Goal: Task Accomplishment & Management: Manage account settings

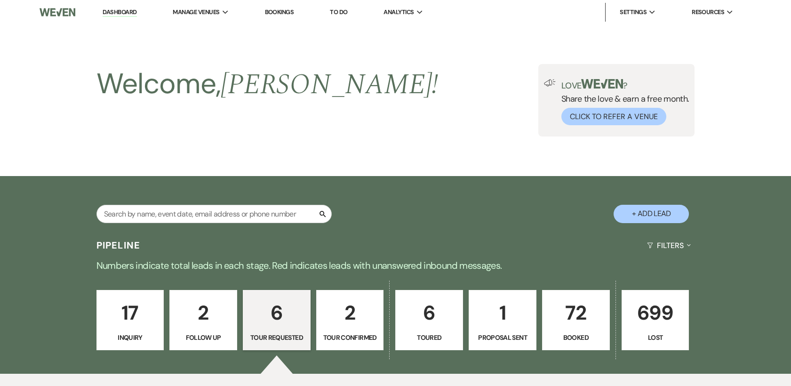
select select "2"
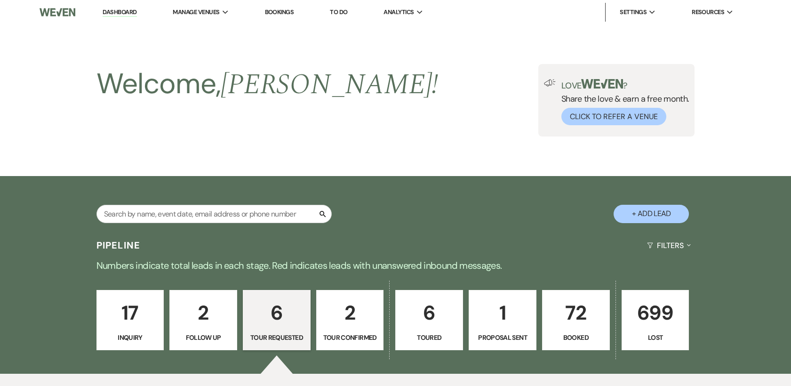
select select "2"
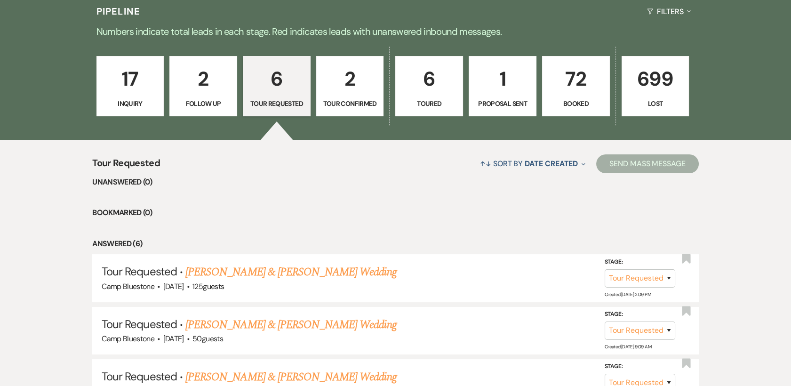
scroll to position [224, 0]
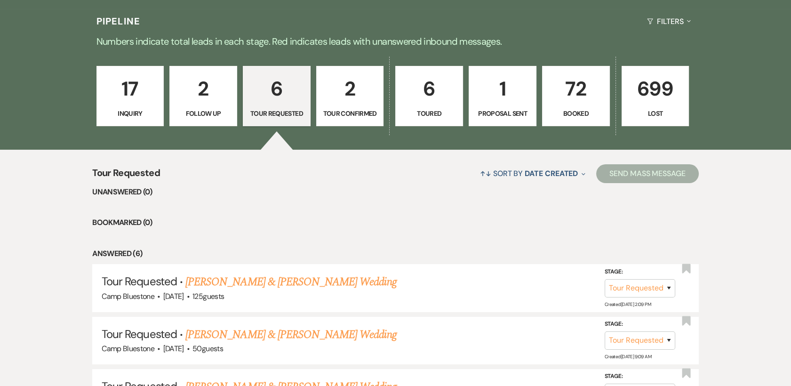
click at [149, 108] on p "Inquiry" at bounding box center [130, 113] width 55 height 10
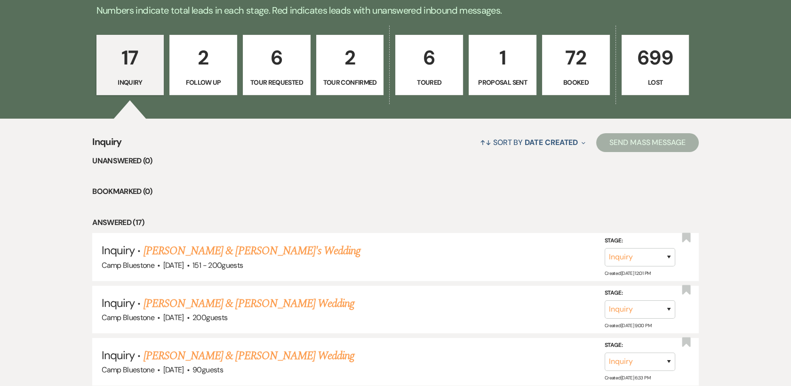
scroll to position [253, 0]
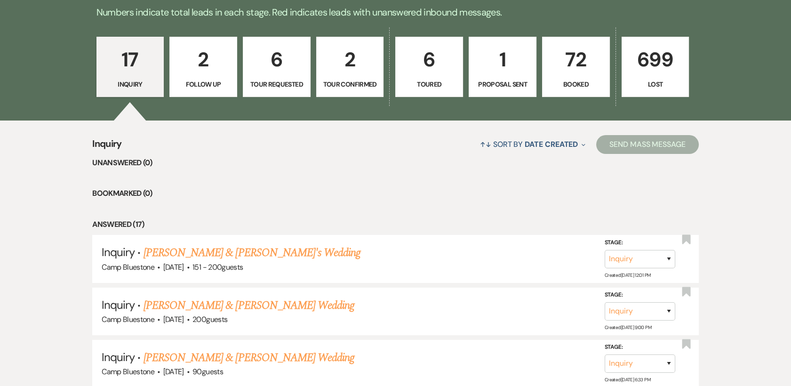
click at [272, 76] on link "6 Tour Requested" at bounding box center [277, 67] width 68 height 60
select select "2"
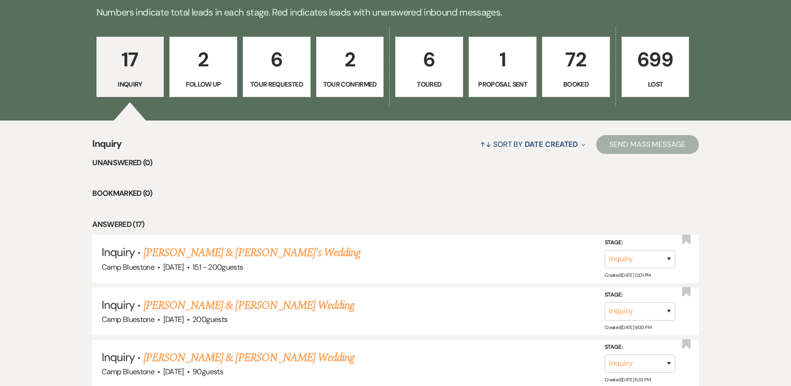
select select "2"
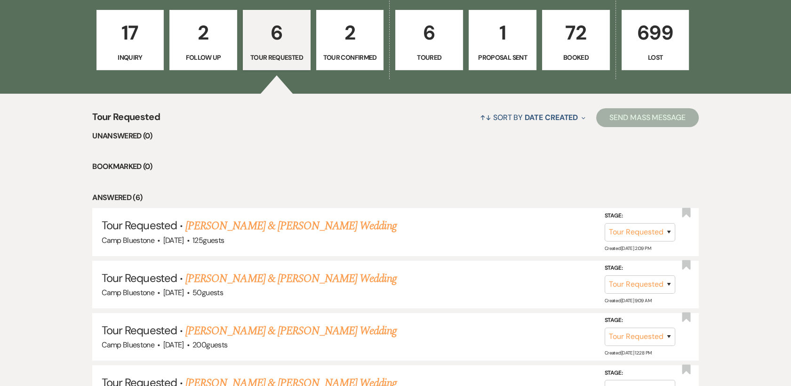
scroll to position [279, 0]
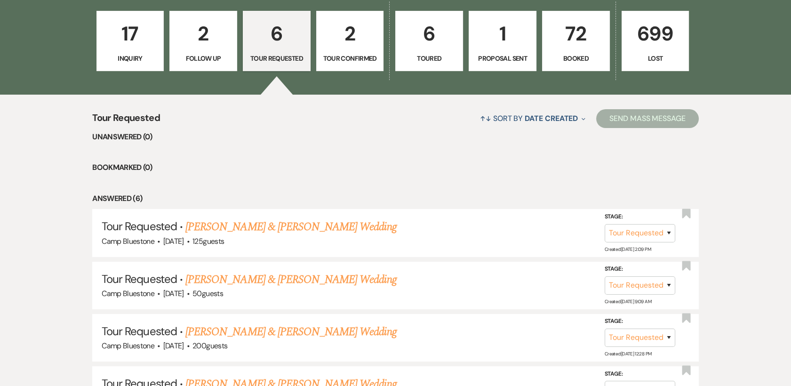
click at [145, 46] on p "17" at bounding box center [130, 34] width 55 height 32
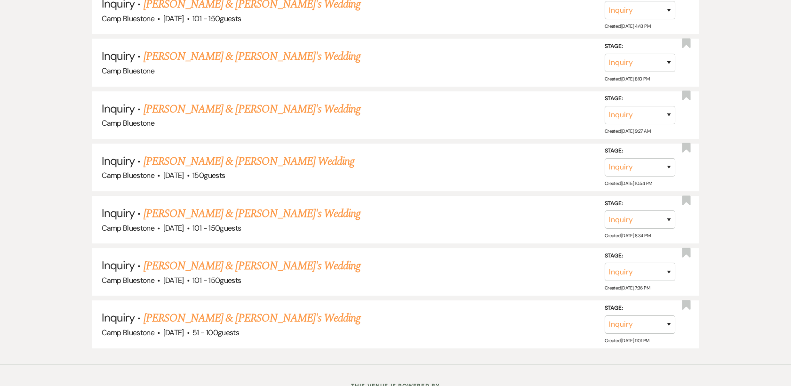
scroll to position [1061, 0]
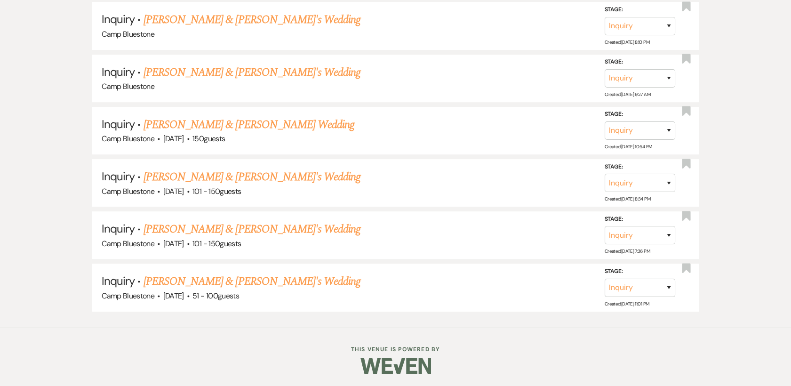
drag, startPoint x: 790, startPoint y: 349, endPoint x: 792, endPoint y: 238, distance: 111.0
click at [469, 278] on h5 "Inquiry · [PERSON_NAME] & [PERSON_NAME]'s Wedding" at bounding box center [395, 281] width 587 height 17
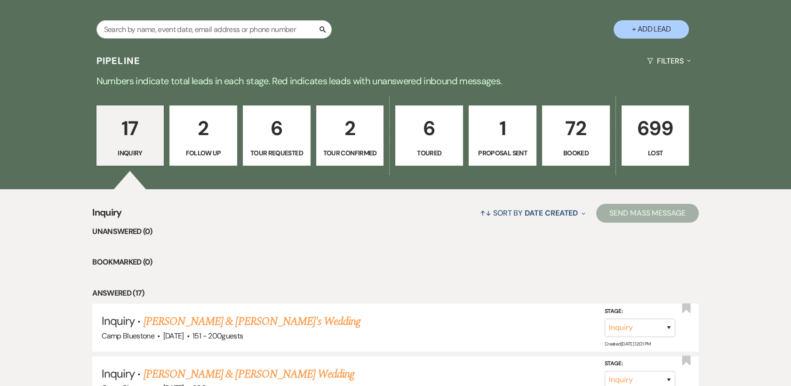
scroll to position [196, 0]
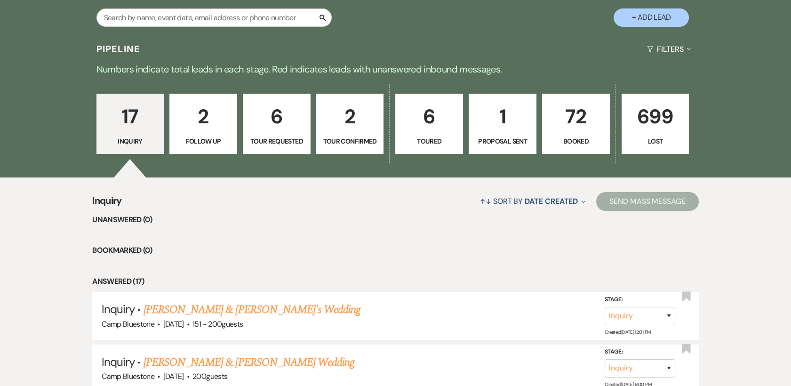
click at [443, 117] on p "6" at bounding box center [428, 117] width 55 height 32
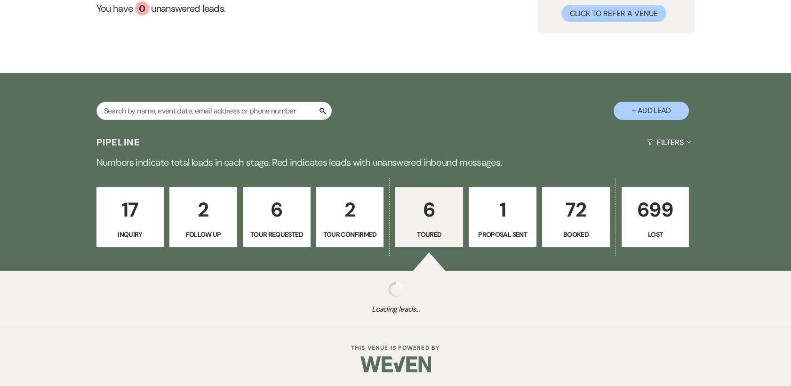
scroll to position [196, 0]
select select "5"
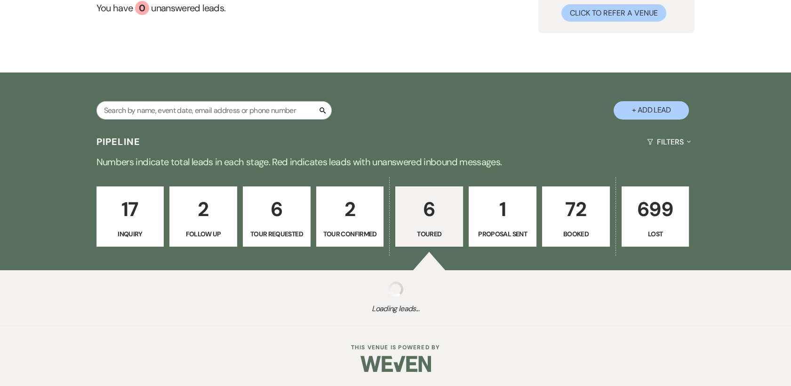
select select "5"
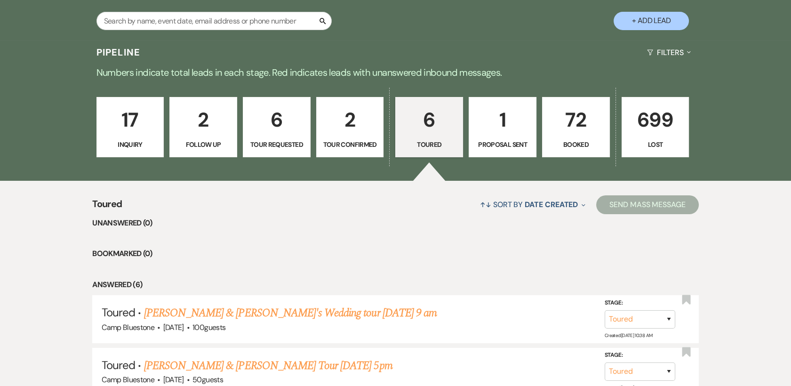
scroll to position [191, 0]
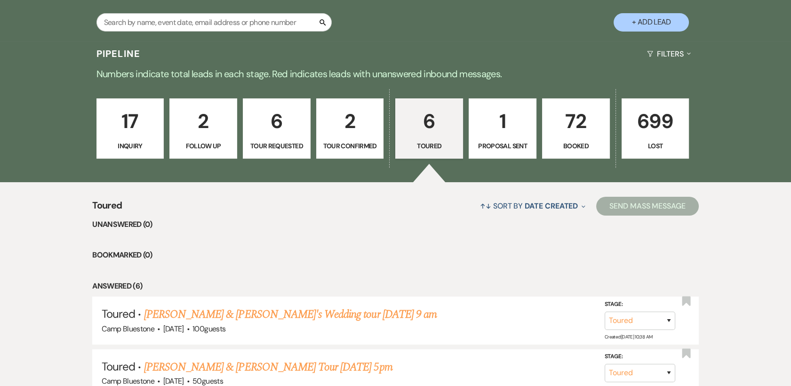
click at [345, 129] on p "2" at bounding box center [349, 121] width 55 height 32
select select "4"
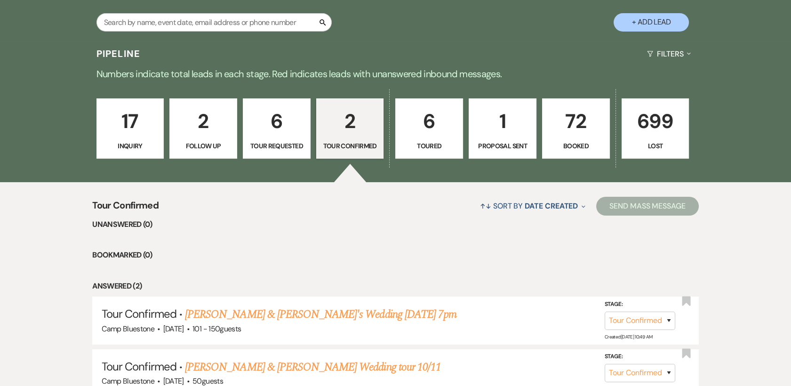
click at [277, 141] on p "Tour Requested" at bounding box center [276, 146] width 55 height 10
select select "2"
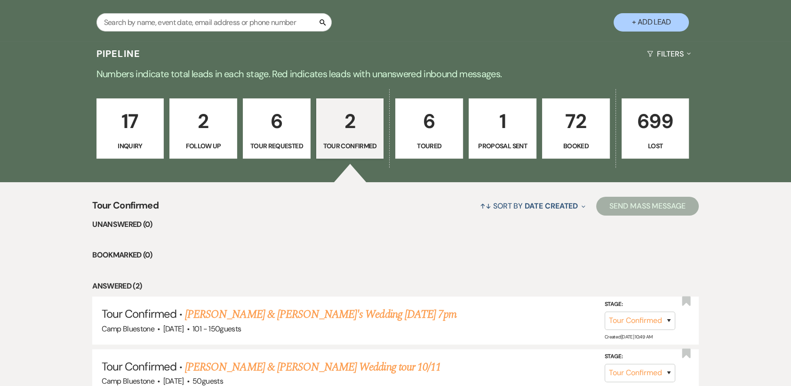
select select "2"
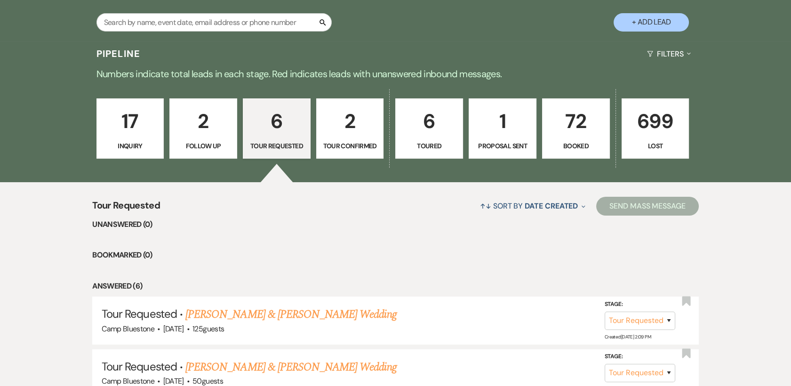
click at [132, 127] on p "17" at bounding box center [130, 121] width 55 height 32
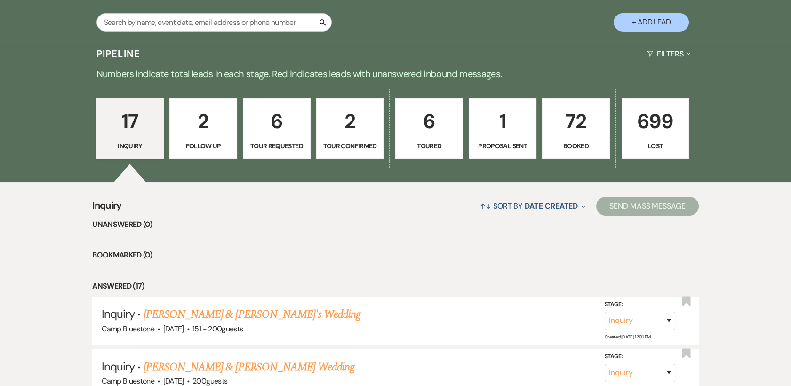
drag, startPoint x: 787, startPoint y: 67, endPoint x: 783, endPoint y: 133, distance: 66.0
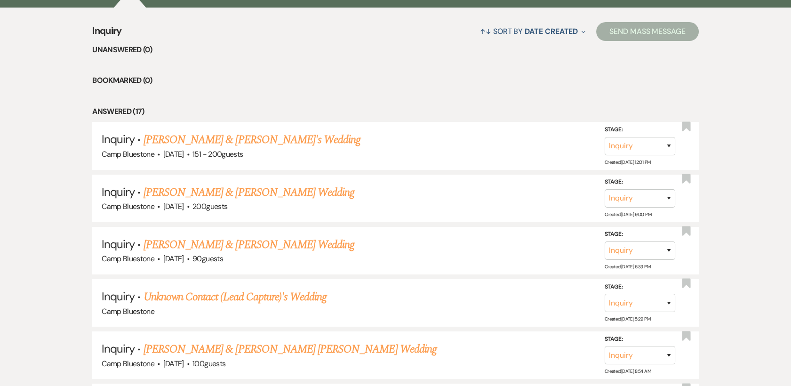
scroll to position [372, 0]
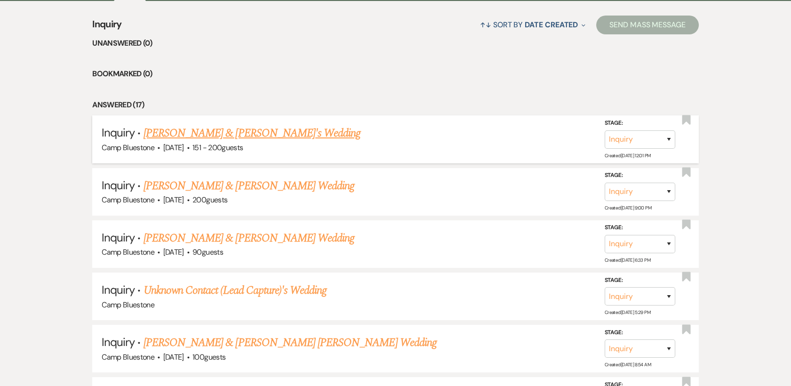
click at [222, 135] on link "[PERSON_NAME] & [PERSON_NAME]'s Wedding" at bounding box center [251, 133] width 217 height 17
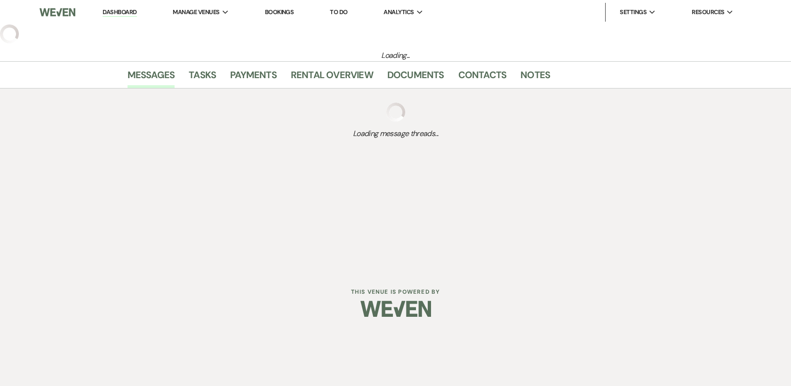
select select "2"
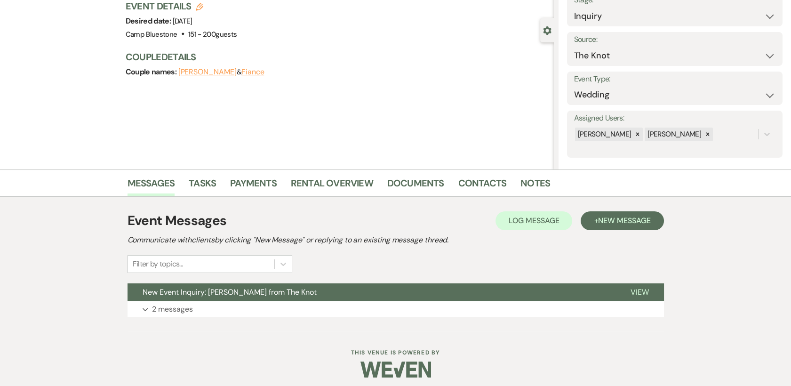
scroll to position [71, 0]
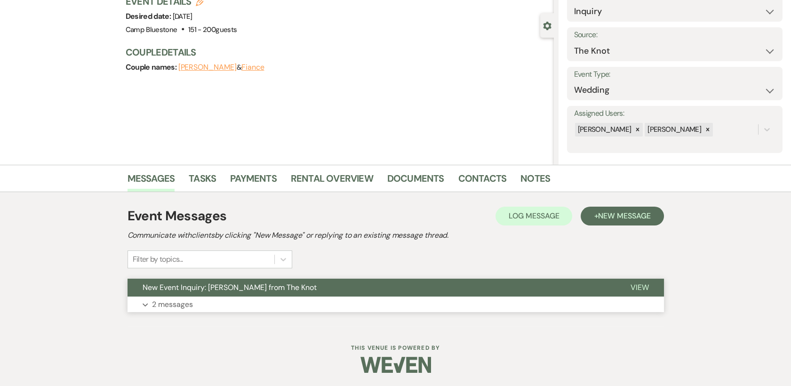
click at [648, 282] on button "View" at bounding box center [639, 287] width 48 height 18
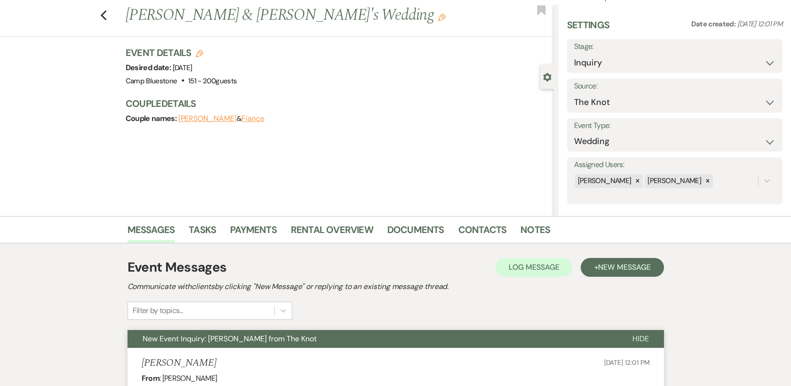
scroll to position [0, 0]
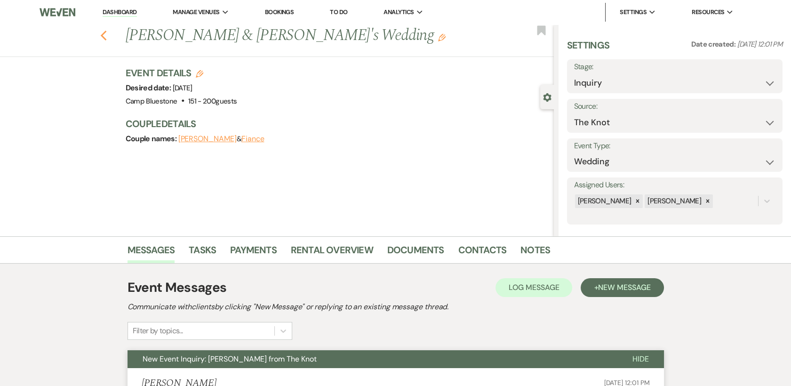
click at [107, 35] on icon "Previous" at bounding box center [103, 35] width 7 height 11
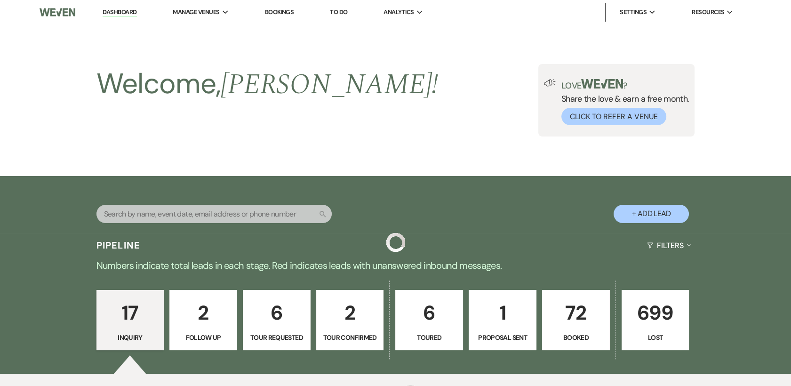
scroll to position [372, 0]
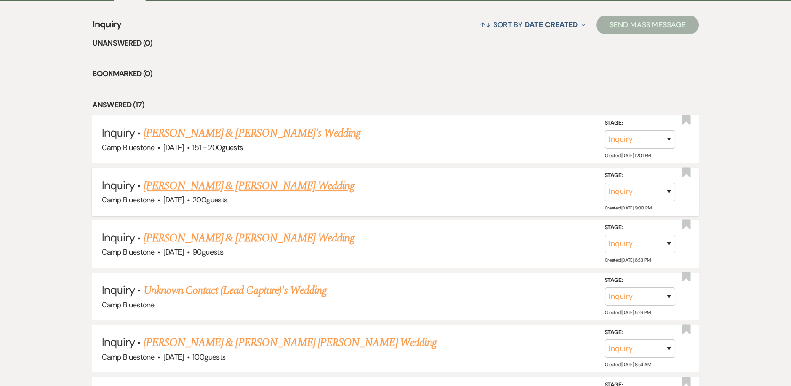
click at [184, 185] on link "[PERSON_NAME] & [PERSON_NAME] Wedding" at bounding box center [248, 185] width 211 height 17
select select "1"
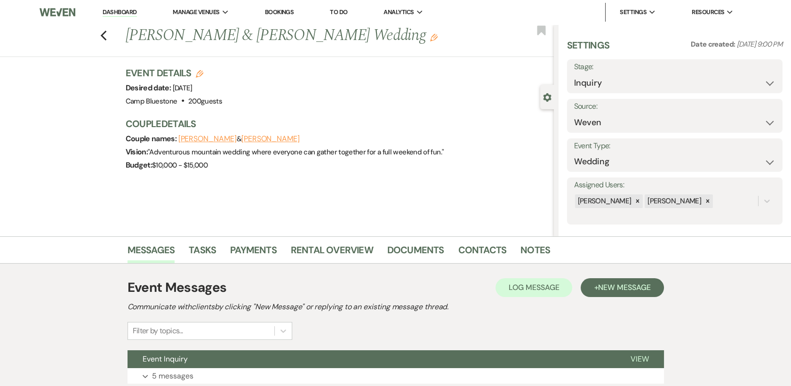
scroll to position [71, 0]
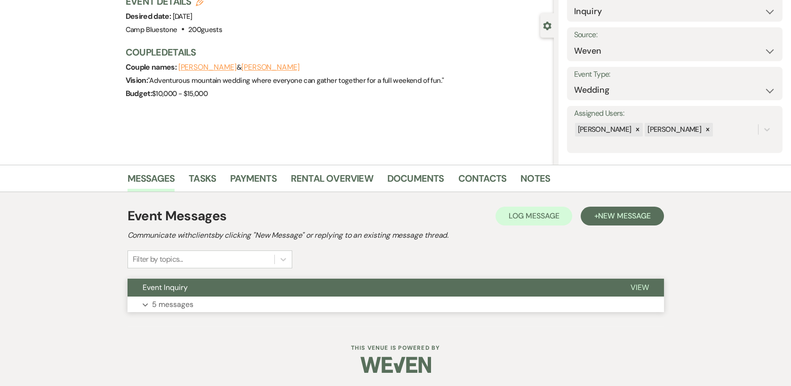
click at [641, 283] on span "View" at bounding box center [639, 287] width 18 height 10
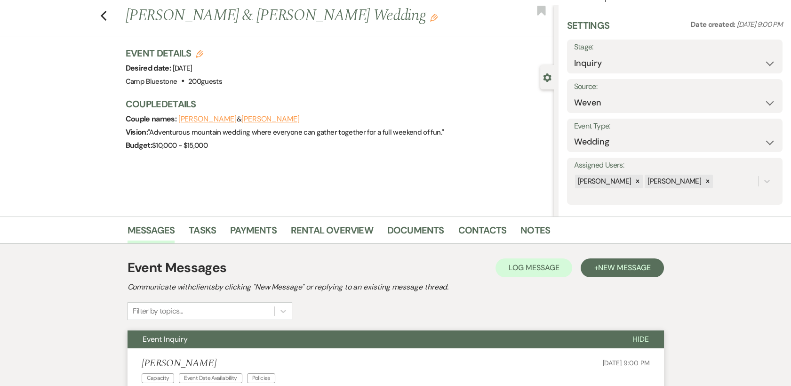
scroll to position [0, 0]
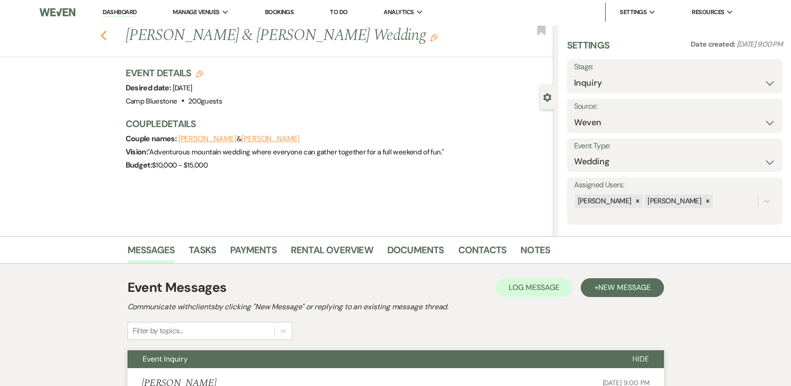
click at [106, 37] on use "button" at bounding box center [103, 36] width 6 height 10
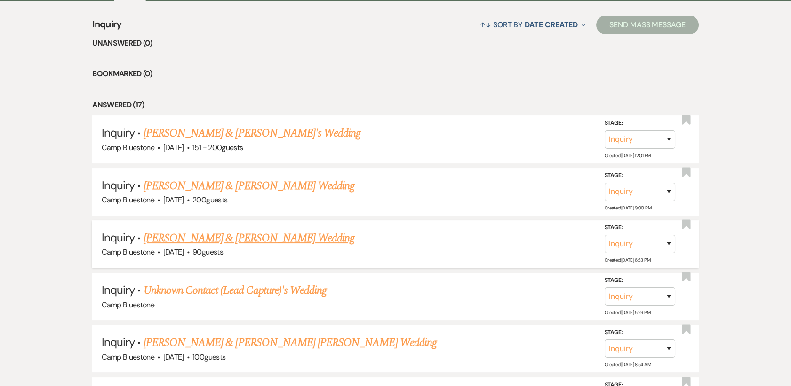
click at [231, 236] on link "[PERSON_NAME] & [PERSON_NAME] Wedding" at bounding box center [248, 237] width 211 height 17
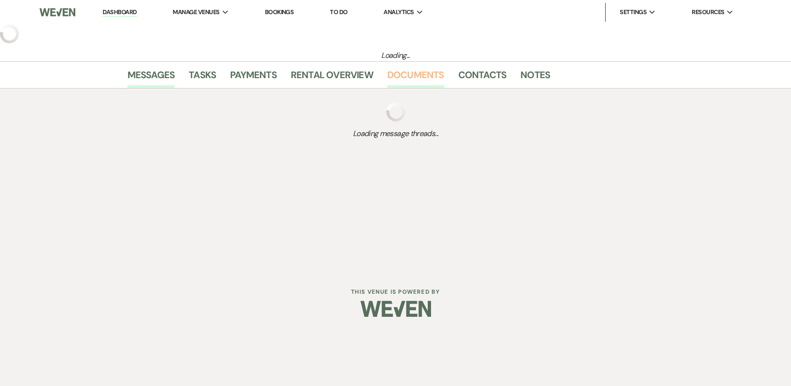
select select "1"
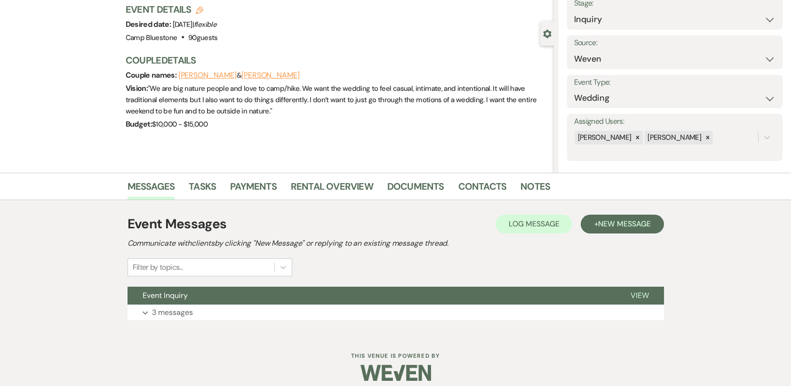
scroll to position [71, 0]
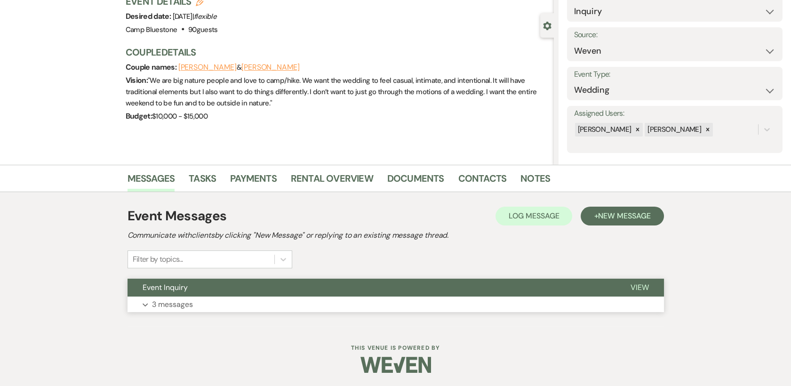
click at [638, 285] on span "View" at bounding box center [639, 287] width 18 height 10
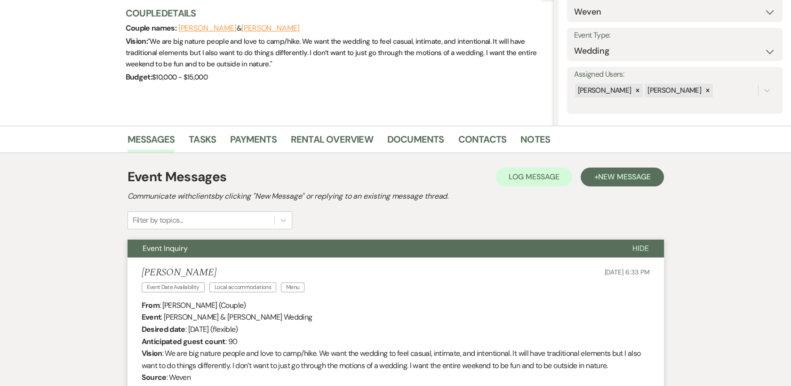
scroll to position [0, 0]
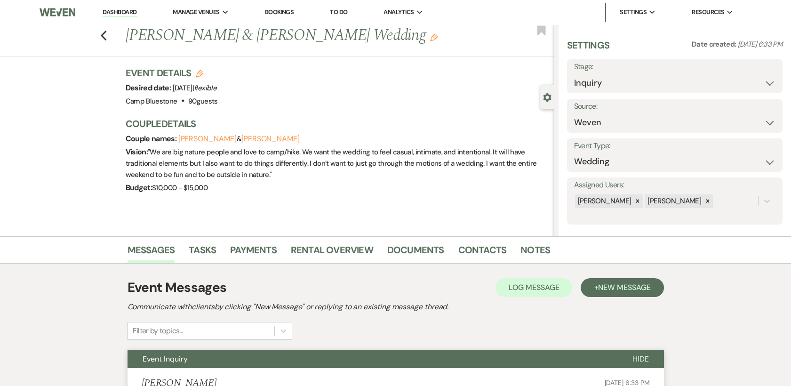
click at [111, 32] on div "Previous [PERSON_NAME] & [PERSON_NAME] Wedding Edit Bookmark" at bounding box center [274, 40] width 558 height 32
click at [107, 36] on icon "Previous" at bounding box center [103, 35] width 7 height 11
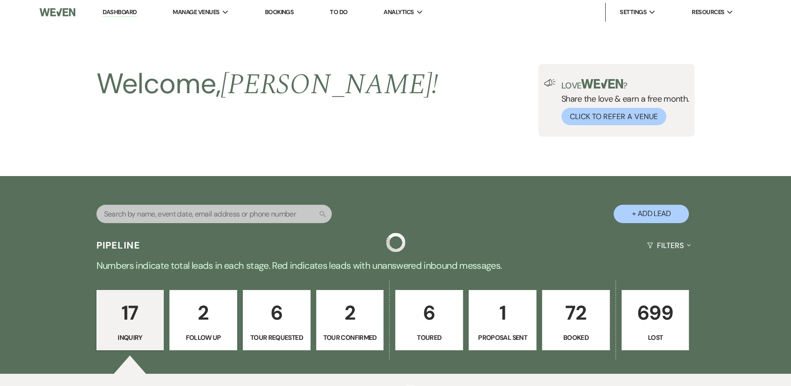
scroll to position [372, 0]
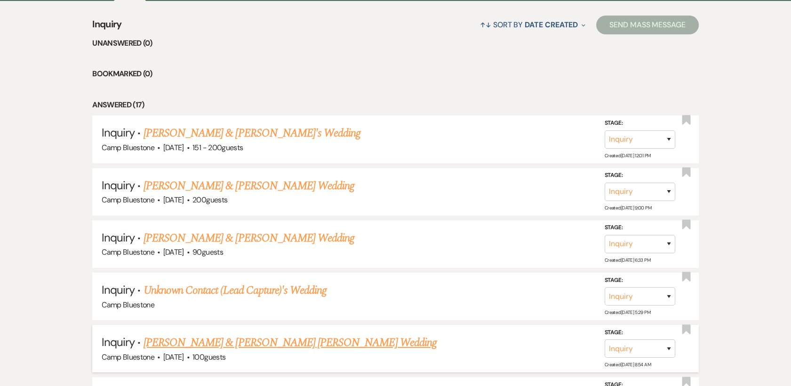
click at [192, 346] on link "[PERSON_NAME] & [PERSON_NAME] [PERSON_NAME] Wedding" at bounding box center [289, 342] width 293 height 17
select select "1"
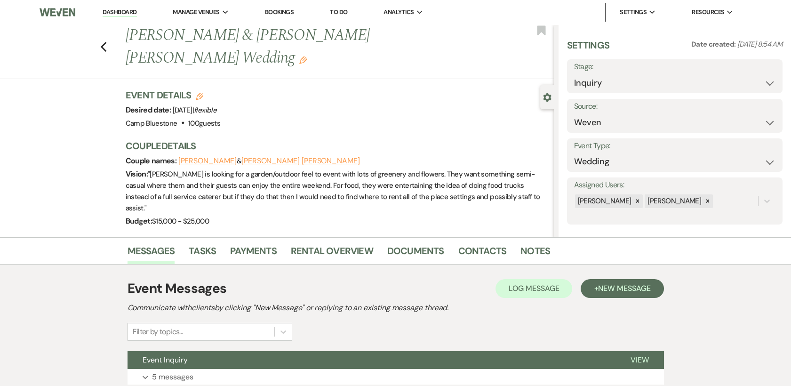
scroll to position [71, 0]
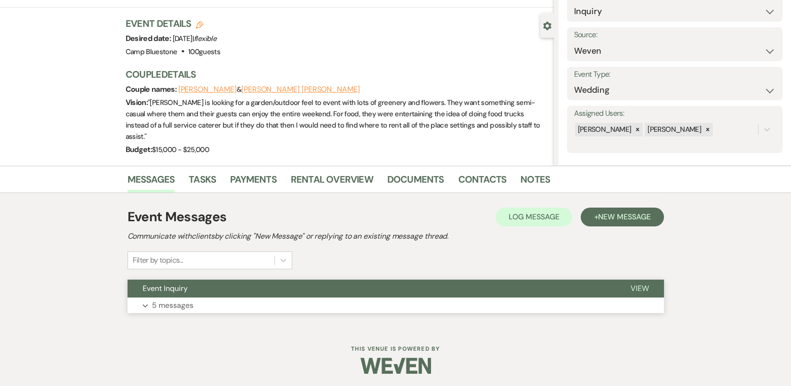
click at [646, 284] on span "View" at bounding box center [639, 288] width 18 height 10
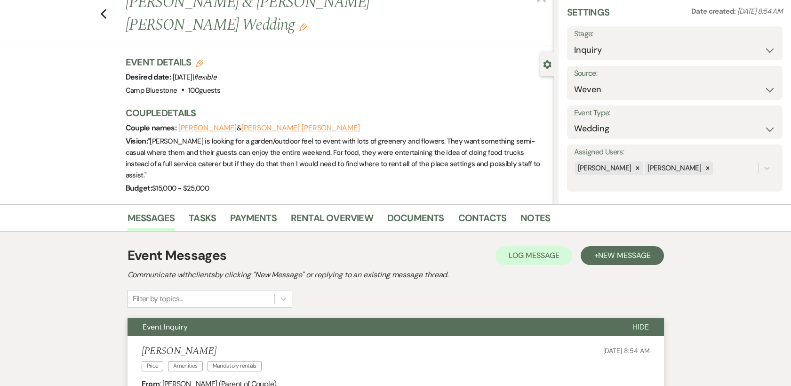
scroll to position [0, 0]
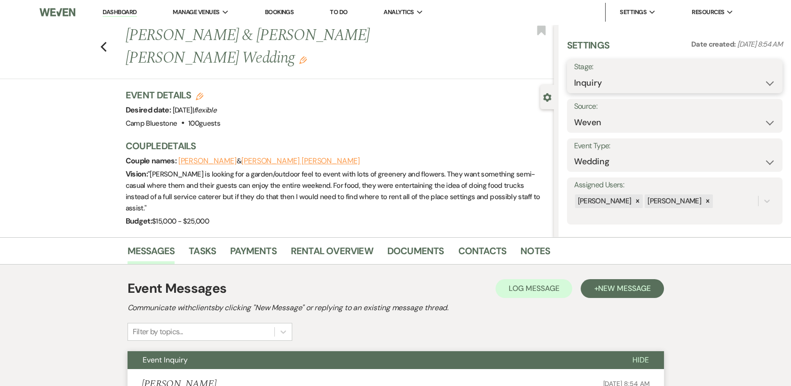
click at [757, 81] on select "Inquiry Follow Up Tour Requested Tour Confirmed Toured Proposal Sent Booked Lost" at bounding box center [674, 83] width 201 height 18
select select "4"
click at [574, 74] on select "Inquiry Follow Up Tour Requested Tour Confirmed Toured Proposal Sent Booked Lost" at bounding box center [674, 83] width 201 height 18
click at [751, 77] on button "Save" at bounding box center [759, 76] width 46 height 19
click at [307, 56] on icon "Edit" at bounding box center [303, 60] width 8 height 8
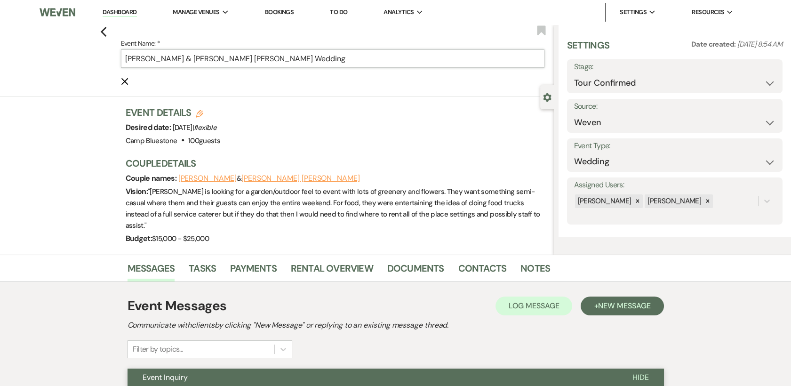
click at [367, 57] on input "[PERSON_NAME] & [PERSON_NAME] [PERSON_NAME] Wedding" at bounding box center [332, 58] width 423 height 18
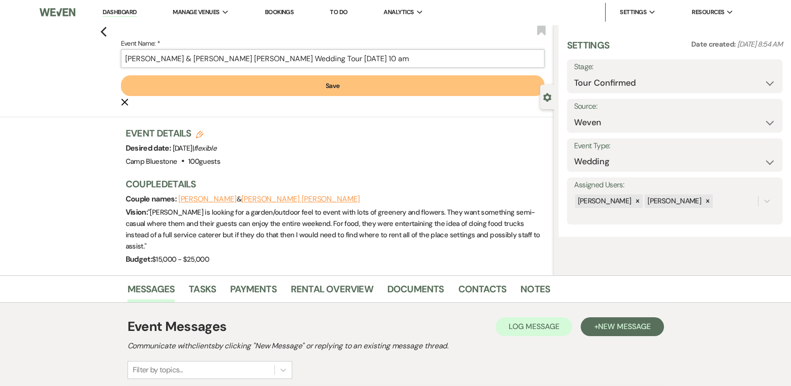
type input "[PERSON_NAME] & [PERSON_NAME] [PERSON_NAME] Wedding Tour [DATE] 10 am"
click at [335, 84] on button "Save" at bounding box center [332, 85] width 423 height 21
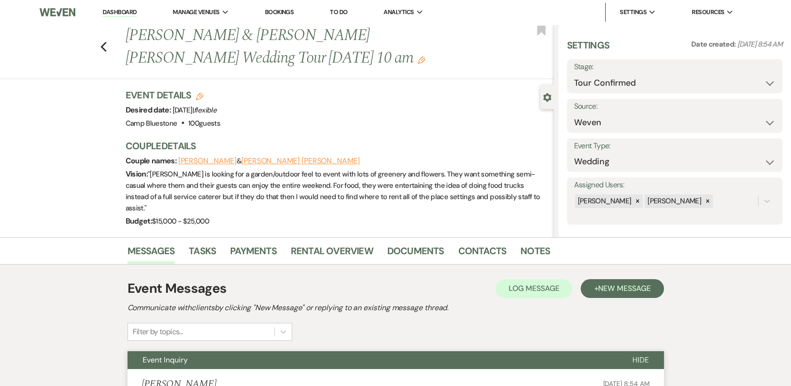
click at [133, 9] on link "Dashboard" at bounding box center [120, 12] width 34 height 9
select select "4"
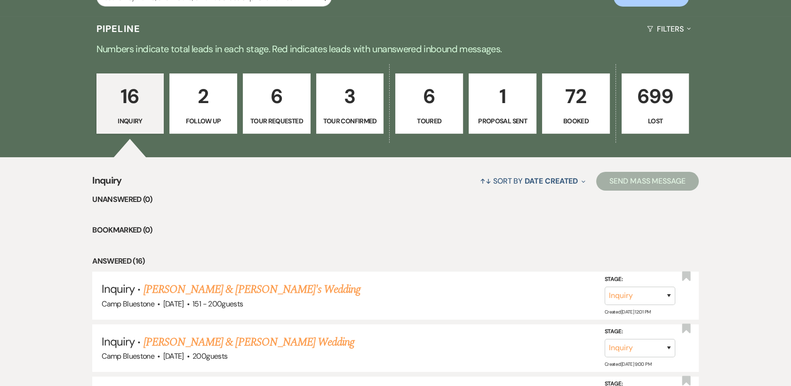
scroll to position [255, 0]
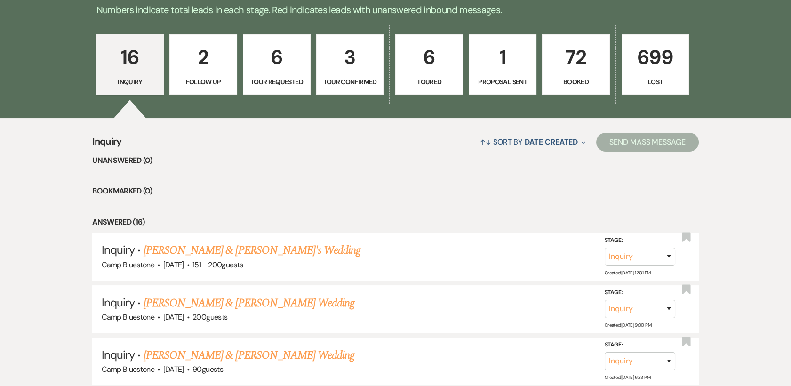
click at [209, 72] on p "2" at bounding box center [202, 57] width 55 height 32
select select "9"
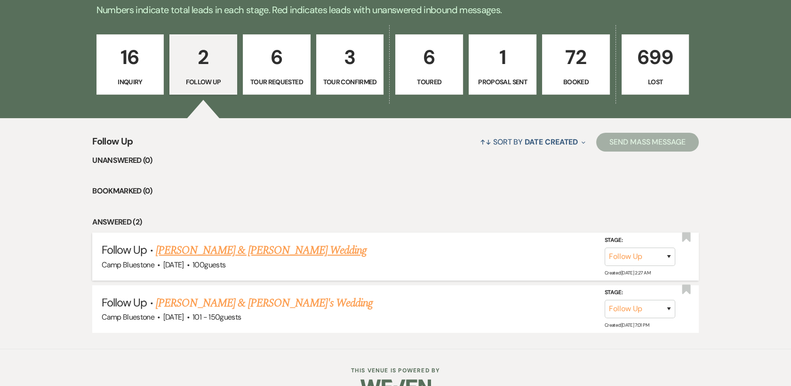
click at [225, 248] on link "[PERSON_NAME] & [PERSON_NAME] Wedding" at bounding box center [261, 250] width 211 height 17
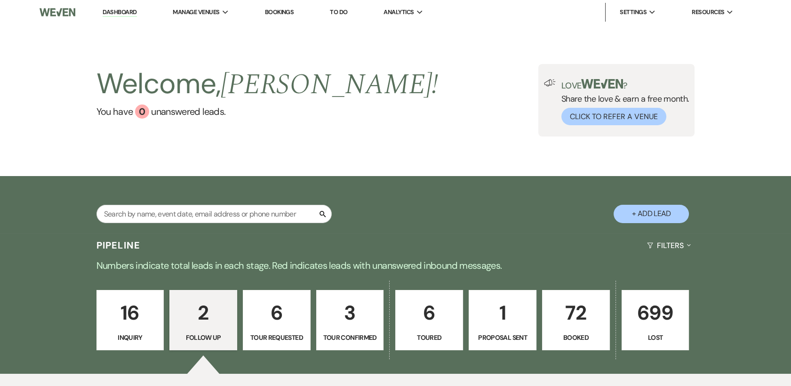
select select "9"
select select "1"
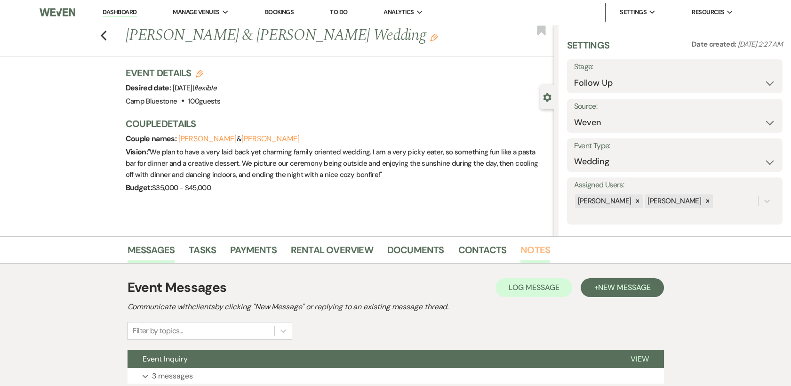
click at [535, 246] on link "Notes" at bounding box center [535, 252] width 30 height 21
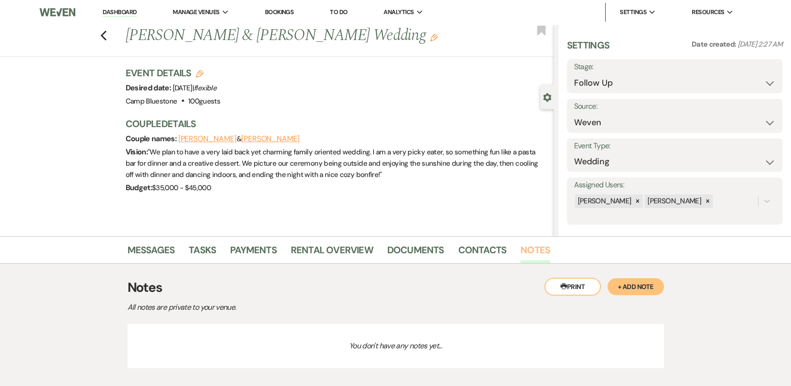
scroll to position [51, 0]
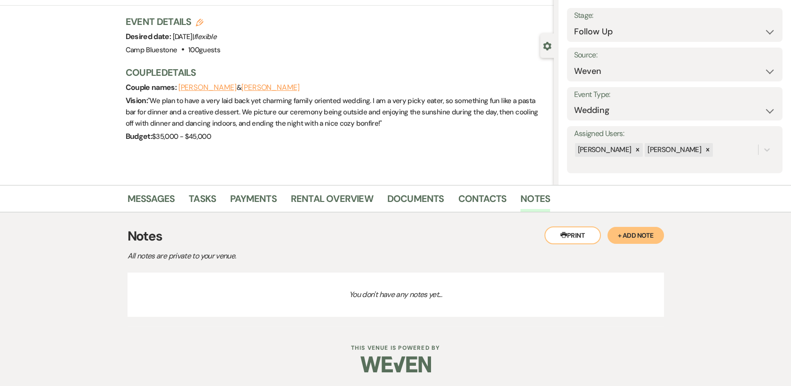
click at [636, 234] on button "+ Add Note" at bounding box center [635, 235] width 56 height 17
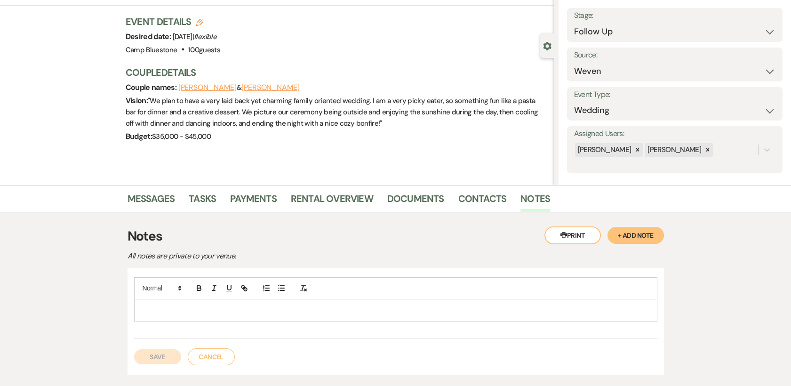
click at [149, 311] on p at bounding box center [396, 310] width 508 height 10
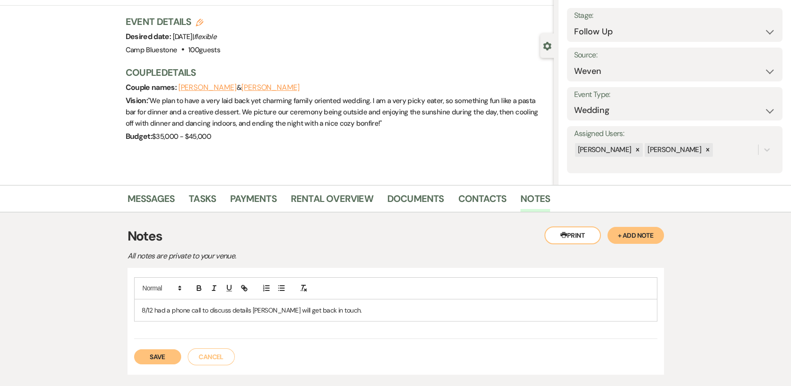
click at [160, 353] on button "Save" at bounding box center [157, 356] width 47 height 15
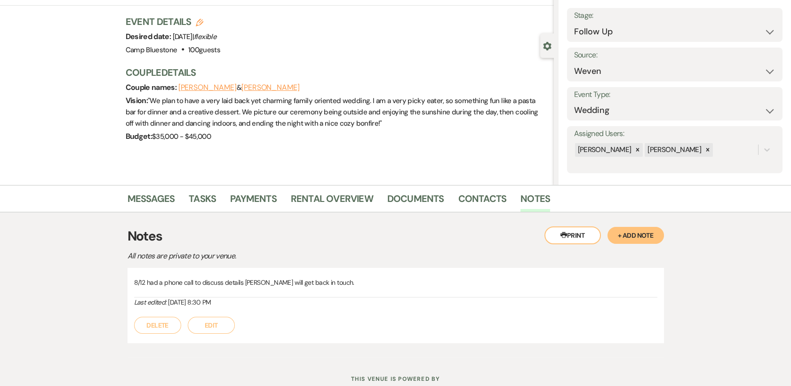
scroll to position [255, 0]
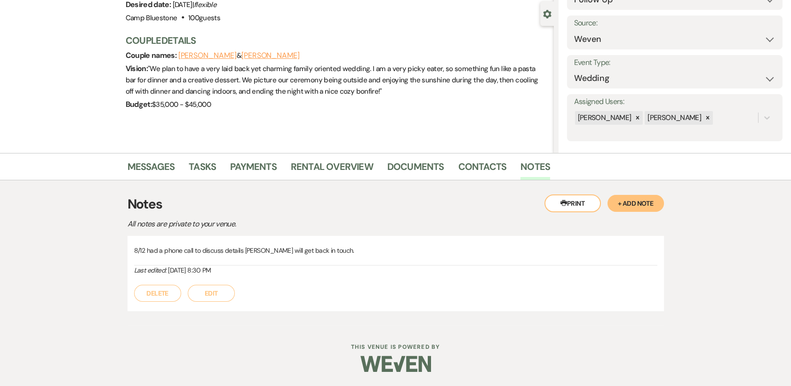
select select "9"
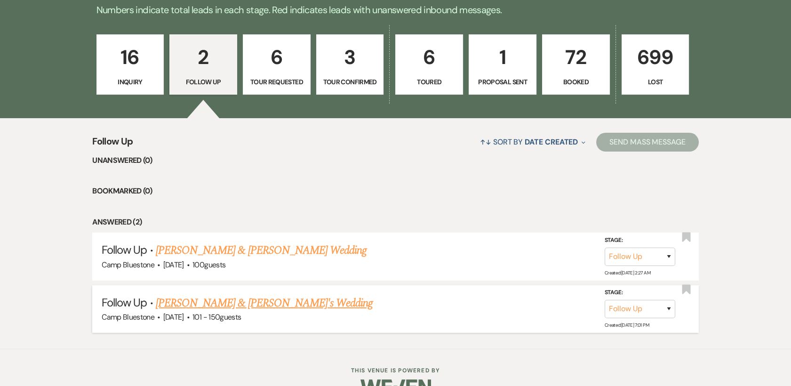
click at [237, 303] on link "[PERSON_NAME] & [PERSON_NAME]'s Wedding" at bounding box center [264, 302] width 217 height 17
select select "9"
select select "2"
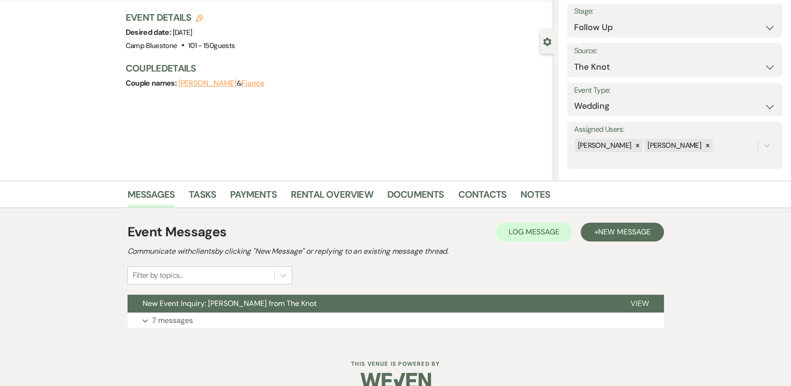
scroll to position [71, 0]
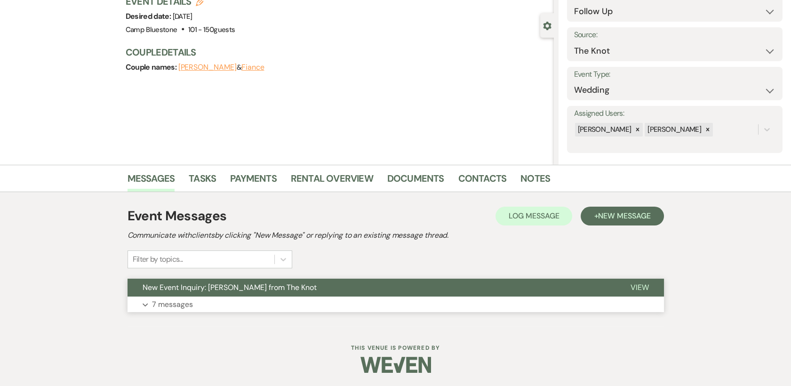
click at [641, 284] on span "View" at bounding box center [639, 287] width 18 height 10
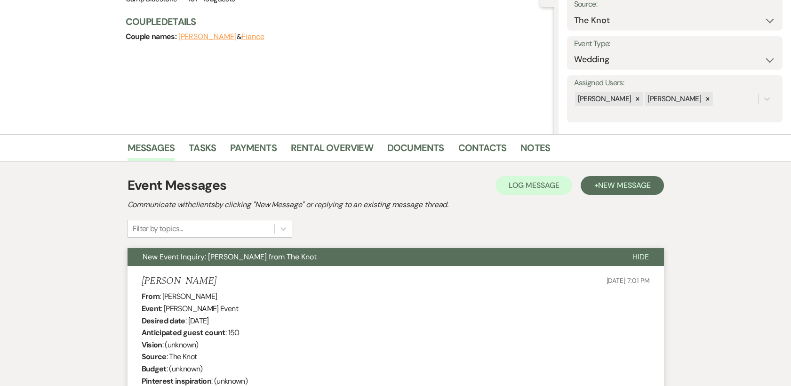
scroll to position [87, 0]
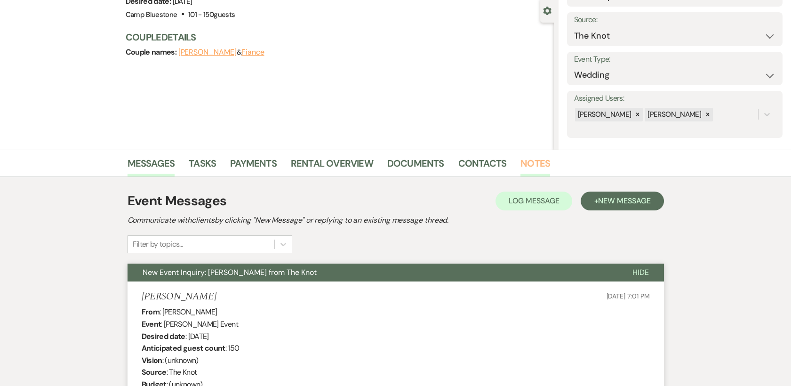
click at [526, 158] on link "Notes" at bounding box center [535, 166] width 30 height 21
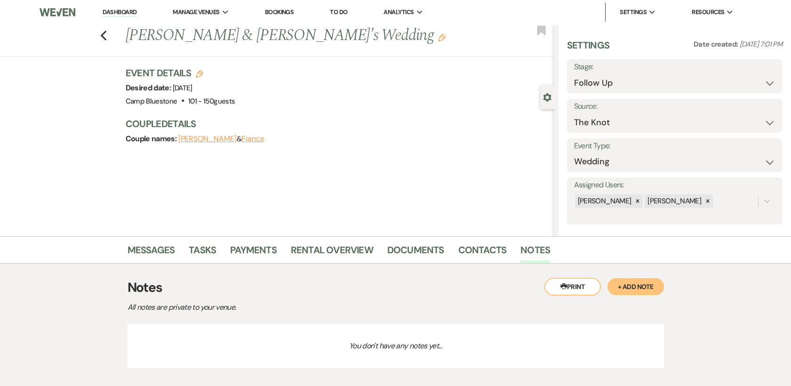
click at [629, 284] on button "+ Add Note" at bounding box center [635, 286] width 56 height 17
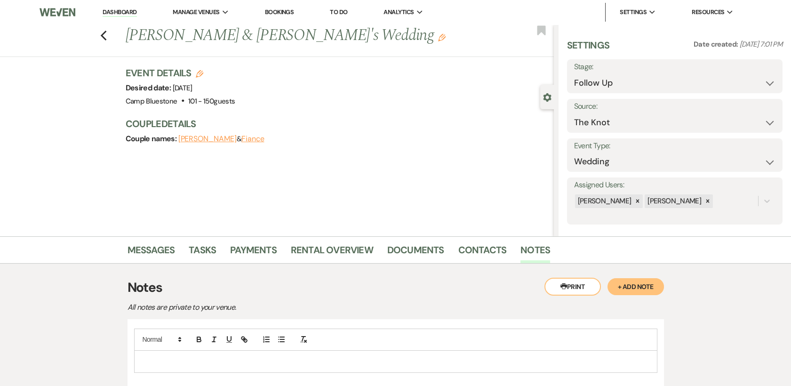
click at [243, 360] on p at bounding box center [396, 361] width 508 height 10
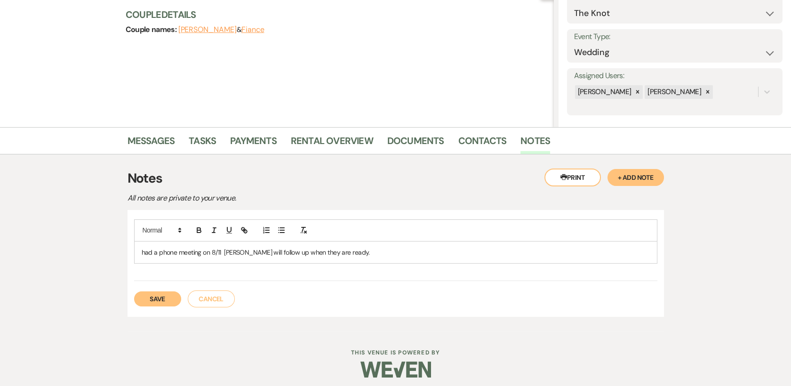
scroll to position [57, 0]
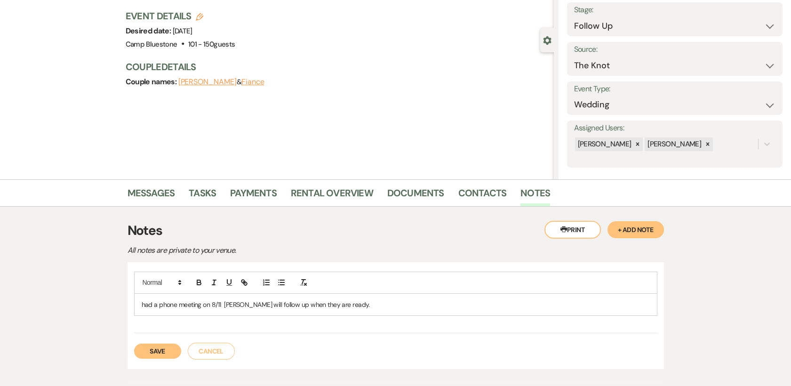
click at [158, 348] on button "Save" at bounding box center [157, 350] width 47 height 15
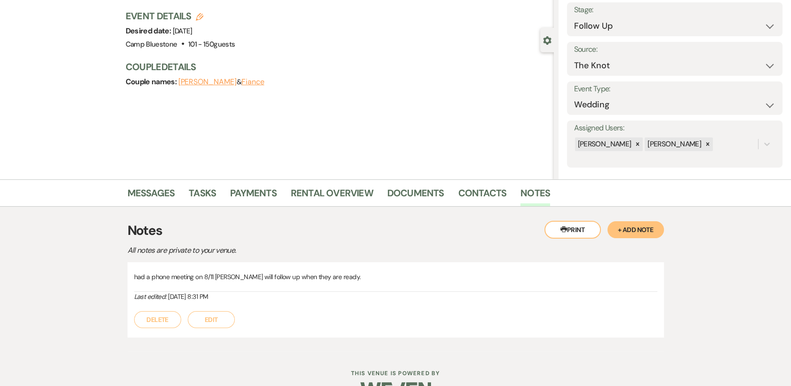
select select "9"
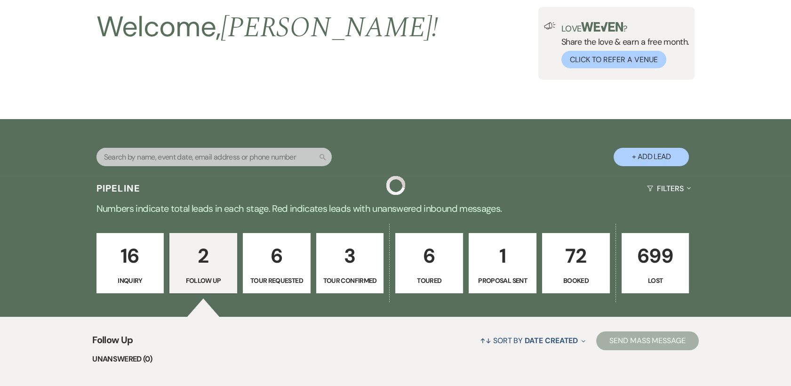
scroll to position [255, 0]
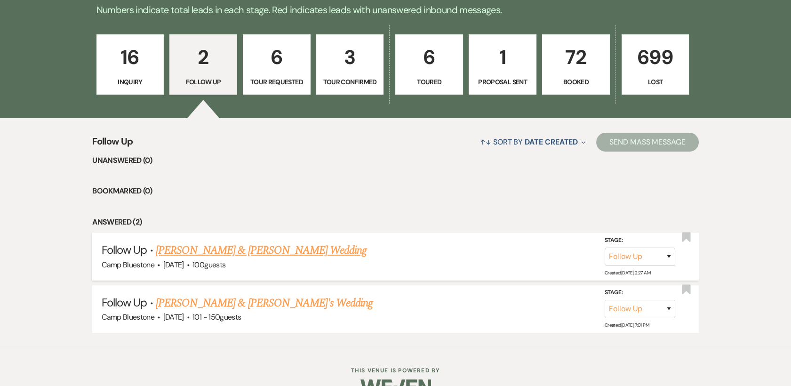
click at [265, 250] on link "[PERSON_NAME] & [PERSON_NAME] Wedding" at bounding box center [261, 250] width 211 height 17
select select "9"
select select "1"
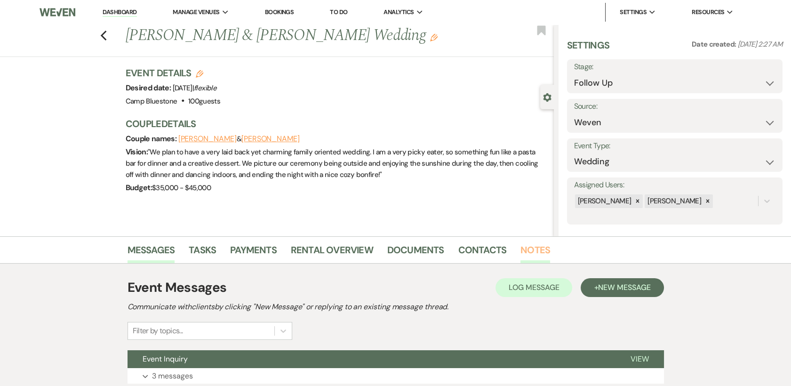
click at [527, 249] on link "Notes" at bounding box center [535, 252] width 30 height 21
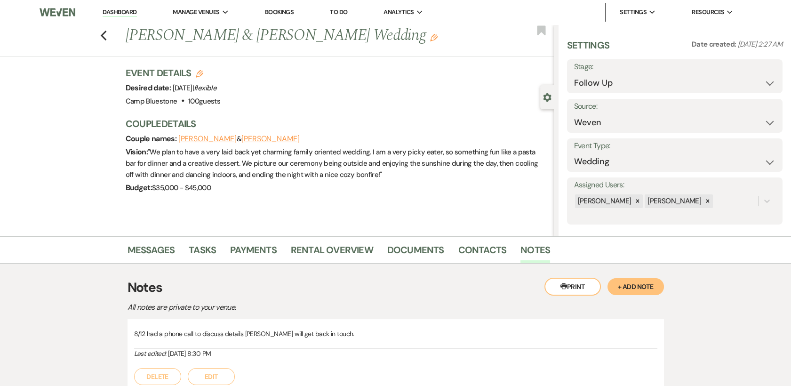
click at [218, 375] on button "Edit" at bounding box center [211, 376] width 47 height 17
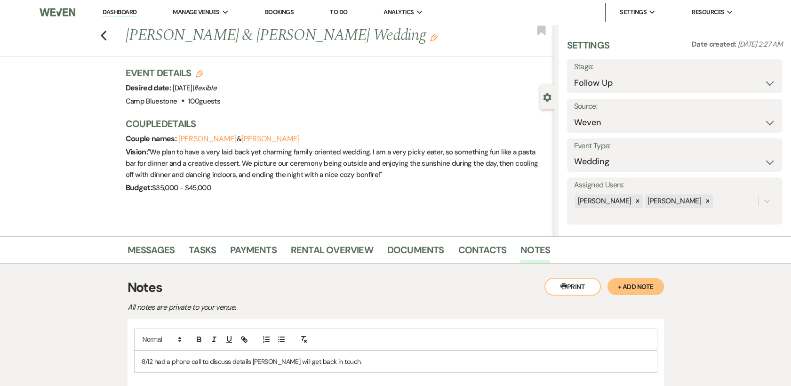
click at [351, 356] on p "8/12 had a phone call to discuss details [PERSON_NAME] will get back in touch." at bounding box center [396, 361] width 508 height 10
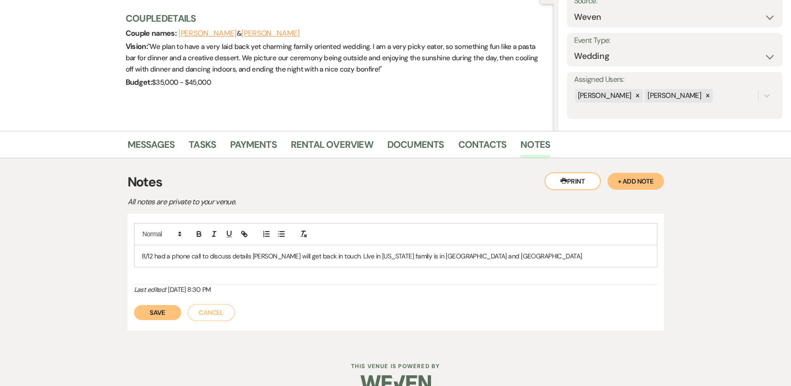
scroll to position [106, 0]
click at [155, 315] on button "Save" at bounding box center [157, 311] width 47 height 15
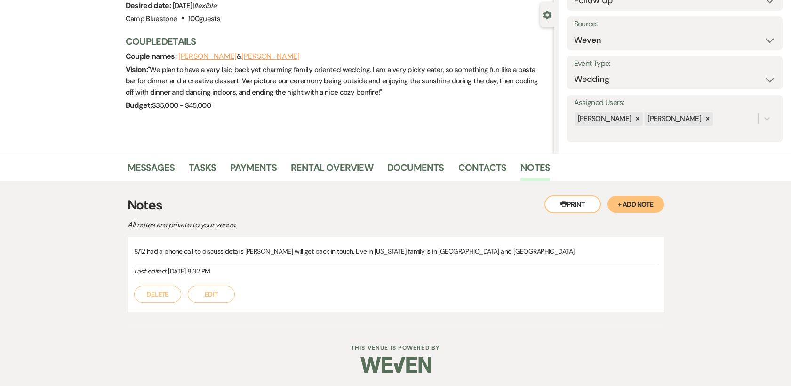
scroll to position [255, 0]
select select "9"
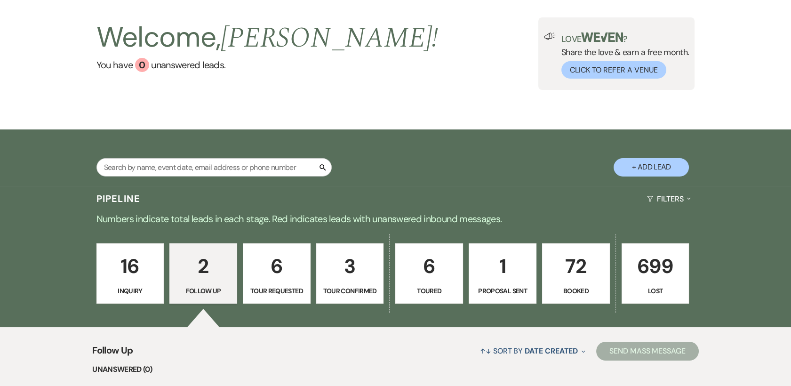
scroll to position [0, 0]
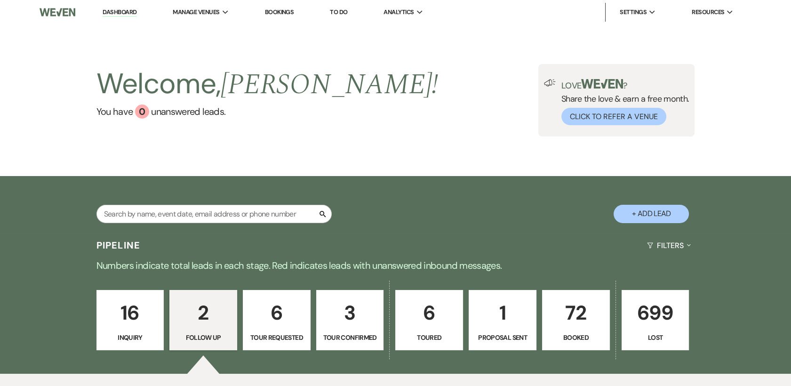
click at [352, 319] on p "3" at bounding box center [349, 313] width 55 height 32
select select "4"
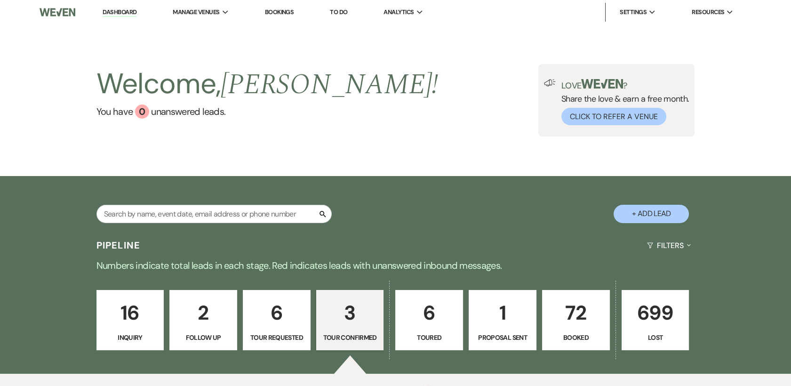
select select "4"
